Goal: Task Accomplishment & Management: Complete application form

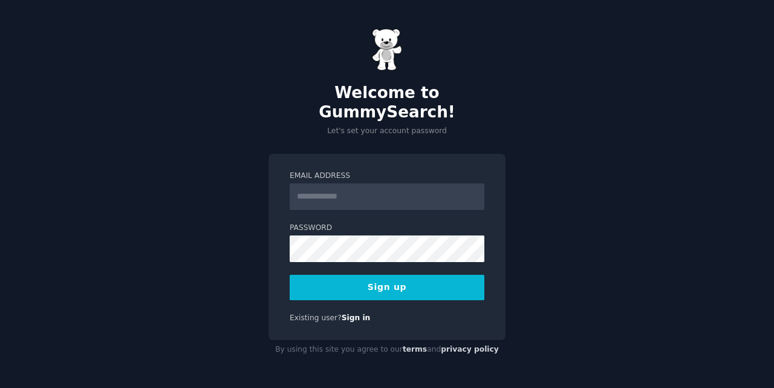
click at [396, 191] on input "Email Address" at bounding box center [387, 196] width 195 height 27
click at [403, 314] on div "Email Address Password 8 or more characters Alphanumeric characters No common p…" at bounding box center [387, 247] width 237 height 187
click at [352, 313] on link "Sign in" at bounding box center [356, 317] width 29 height 8
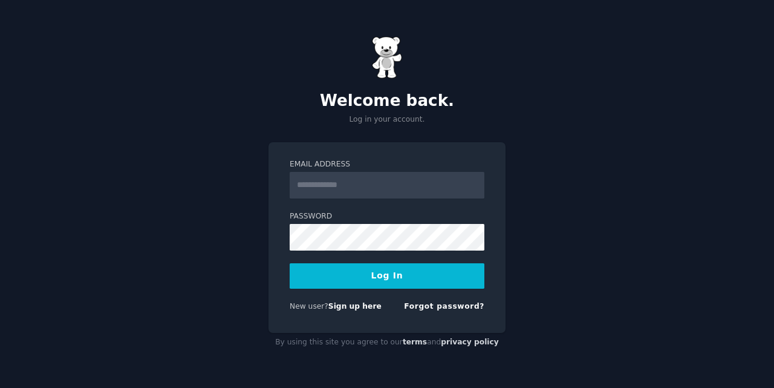
click at [406, 188] on input "Email Address" at bounding box center [387, 185] width 195 height 27
click at [320, 207] on form "Email Address Password Log In New user? Sign up here Forgot password?" at bounding box center [387, 237] width 195 height 157
click at [356, 304] on link "Sign up here" at bounding box center [354, 306] width 53 height 8
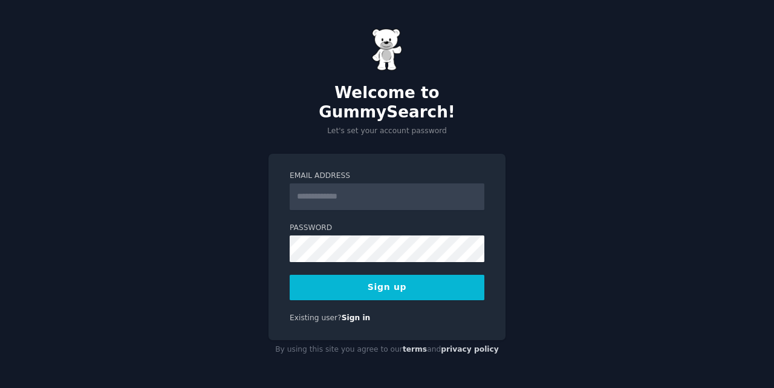
click at [385, 186] on input "Email Address" at bounding box center [387, 196] width 195 height 27
drag, startPoint x: 420, startPoint y: 177, endPoint x: 273, endPoint y: 184, distance: 146.5
click at [273, 184] on div "**********" at bounding box center [387, 247] width 237 height 187
type input "**********"
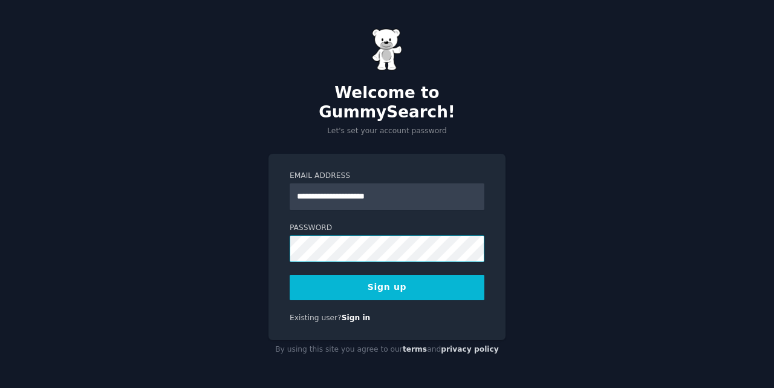
click at [298, 171] on form "**********" at bounding box center [387, 235] width 195 height 129
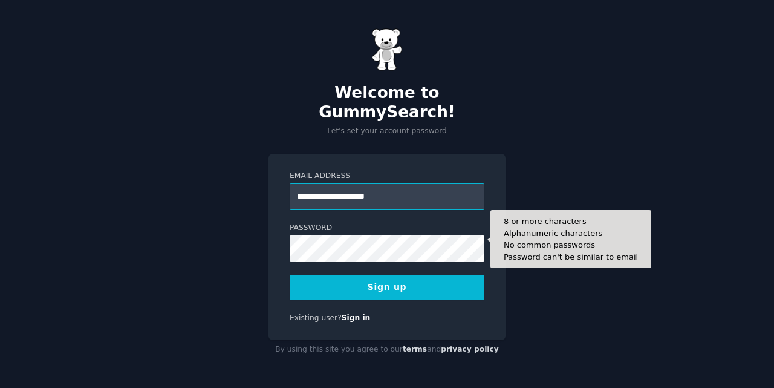
drag, startPoint x: 319, startPoint y: 221, endPoint x: 307, endPoint y: 189, distance: 33.7
click at [305, 189] on input "**********" at bounding box center [387, 196] width 195 height 27
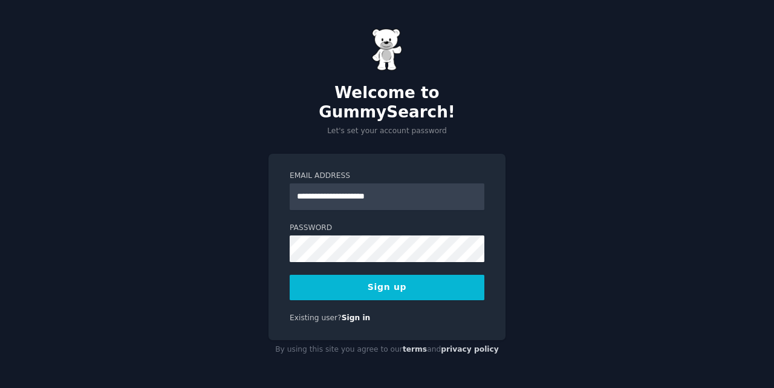
click at [403, 282] on button "Sign up" at bounding box center [387, 287] width 195 height 25
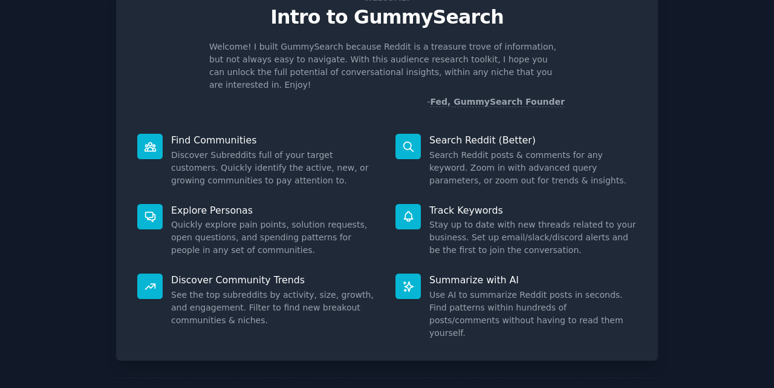
scroll to position [86, 0]
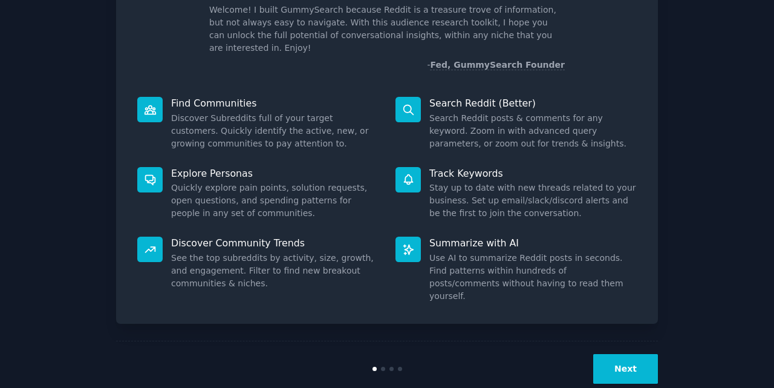
click at [624, 354] on button "Next" at bounding box center [625, 369] width 65 height 30
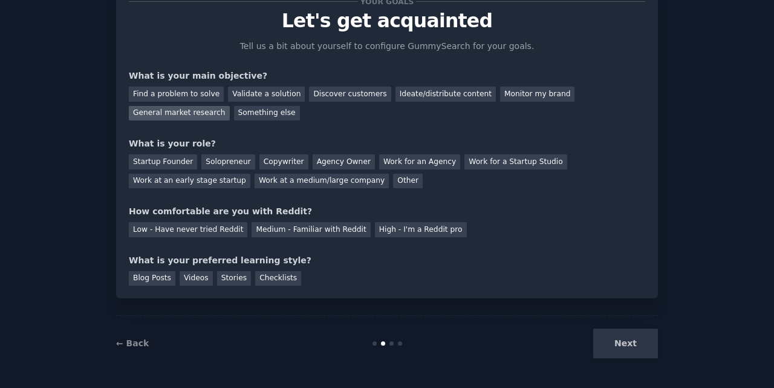
click at [230, 106] on div "General market research" at bounding box center [179, 113] width 101 height 15
click at [320, 161] on div "Agency Owner" at bounding box center [344, 161] width 62 height 15
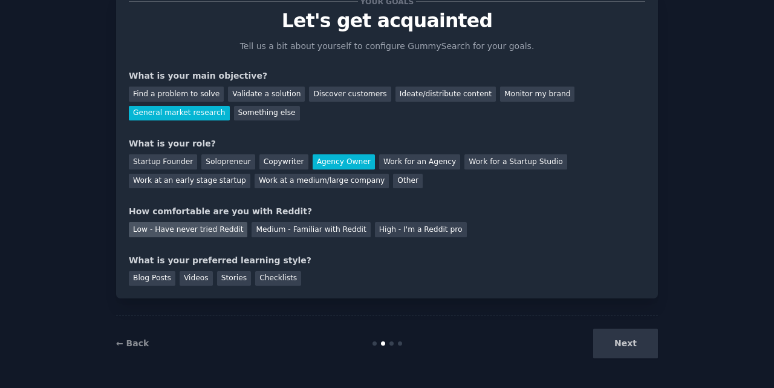
click at [212, 225] on div "Low - Have never tried Reddit" at bounding box center [188, 229] width 119 height 15
click at [629, 347] on div "Next" at bounding box center [567, 343] width 181 height 30
drag, startPoint x: 258, startPoint y: 280, endPoint x: 226, endPoint y: 282, distance: 32.7
click at [259, 280] on div "Checklists" at bounding box center [278, 278] width 46 height 15
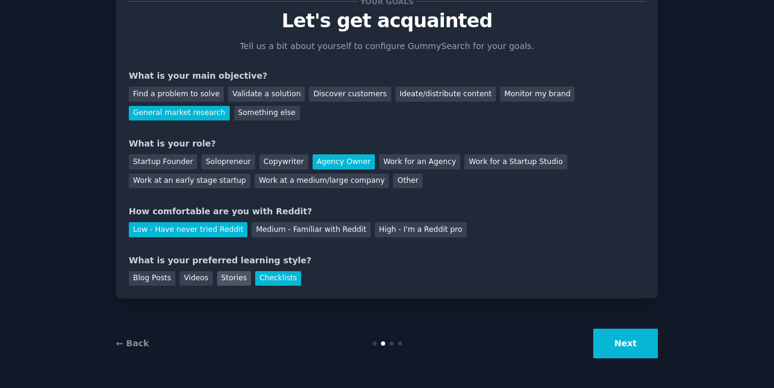
click at [226, 282] on div "Stories" at bounding box center [234, 278] width 34 height 15
click at [195, 278] on div "Videos" at bounding box center [196, 278] width 33 height 15
click at [161, 278] on div "Blog Posts" at bounding box center [152, 278] width 47 height 15
click at [192, 278] on div "Videos" at bounding box center [196, 278] width 33 height 15
click at [642, 344] on button "Next" at bounding box center [625, 343] width 65 height 30
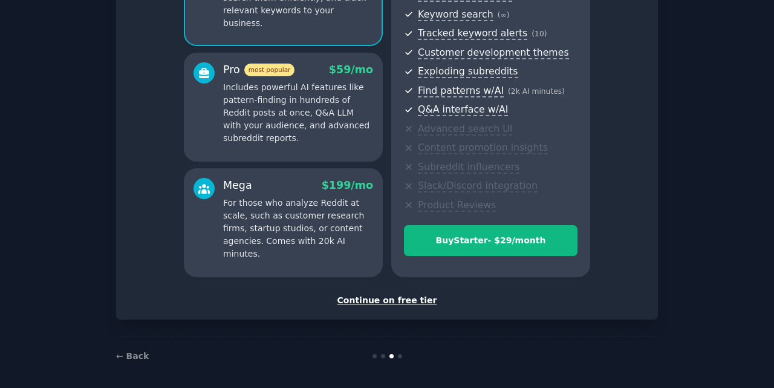
scroll to position [175, 0]
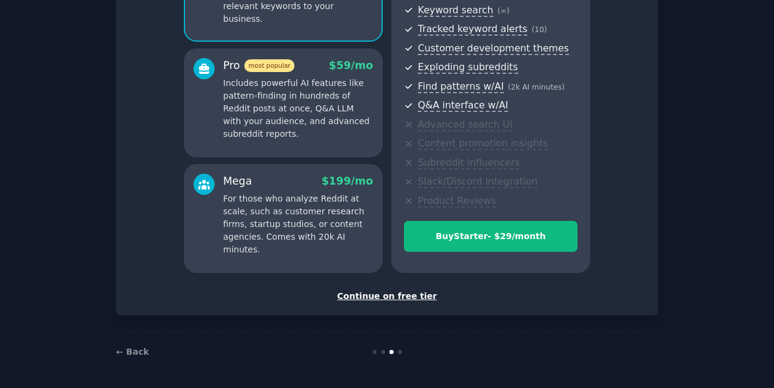
click at [379, 295] on div "Continue on free tier" at bounding box center [387, 296] width 517 height 13
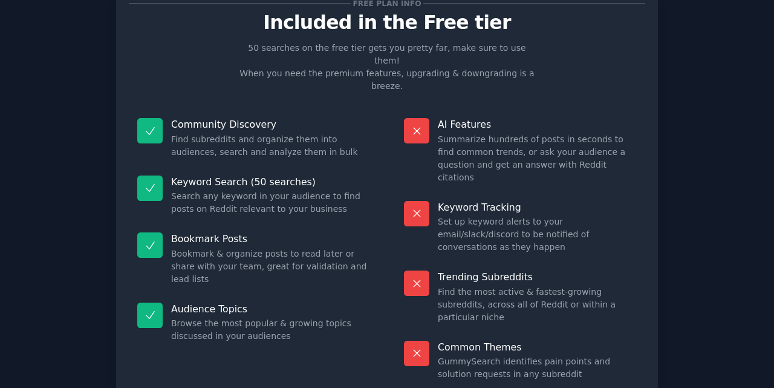
scroll to position [83, 0]
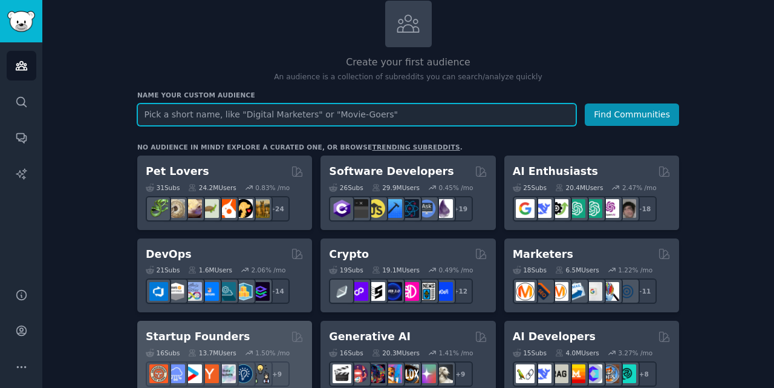
scroll to position [121, 0]
